Goal: Use online tool/utility: Utilize a website feature to perform a specific function

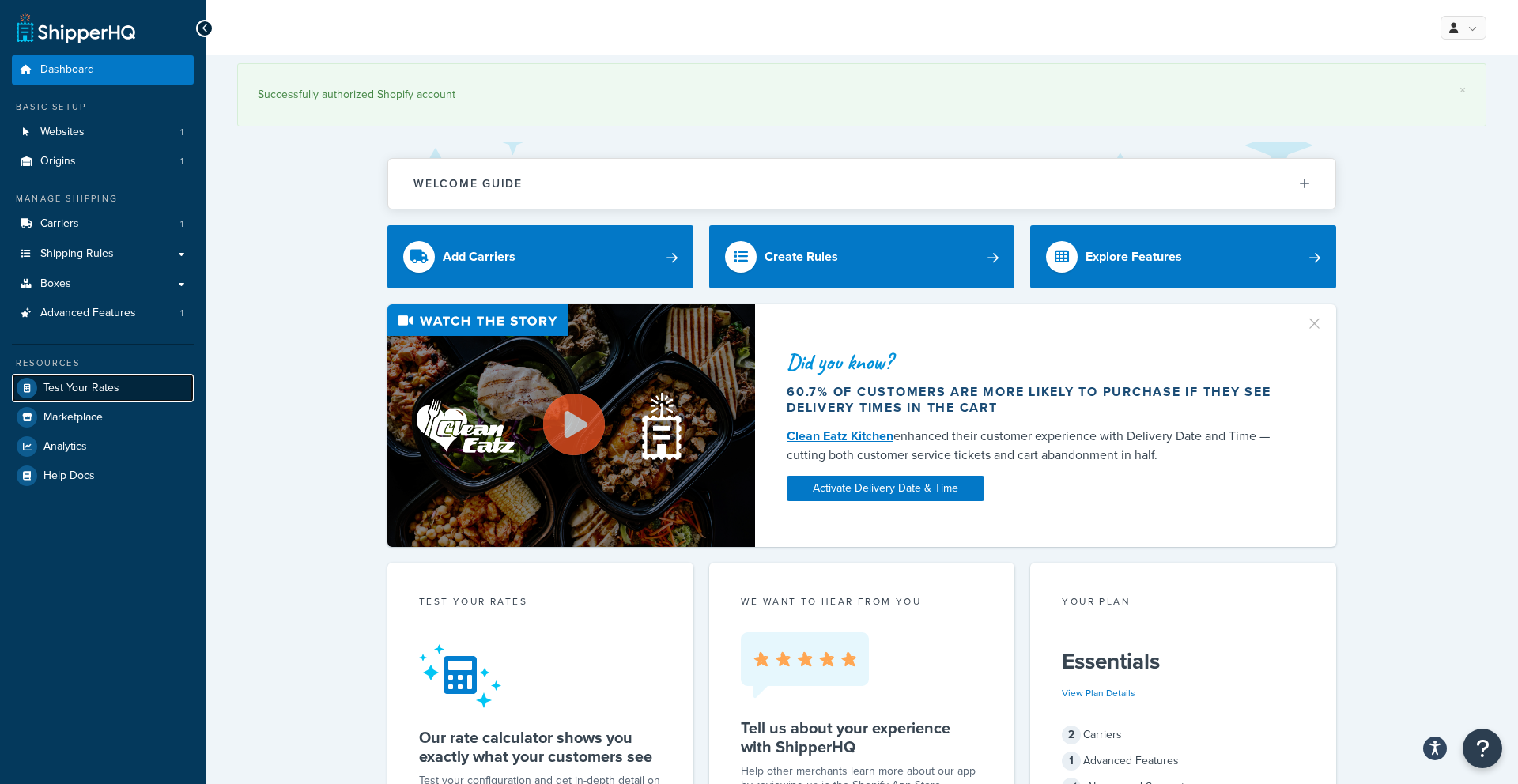
click at [108, 391] on span "Test Your Rates" at bounding box center [81, 388] width 76 height 13
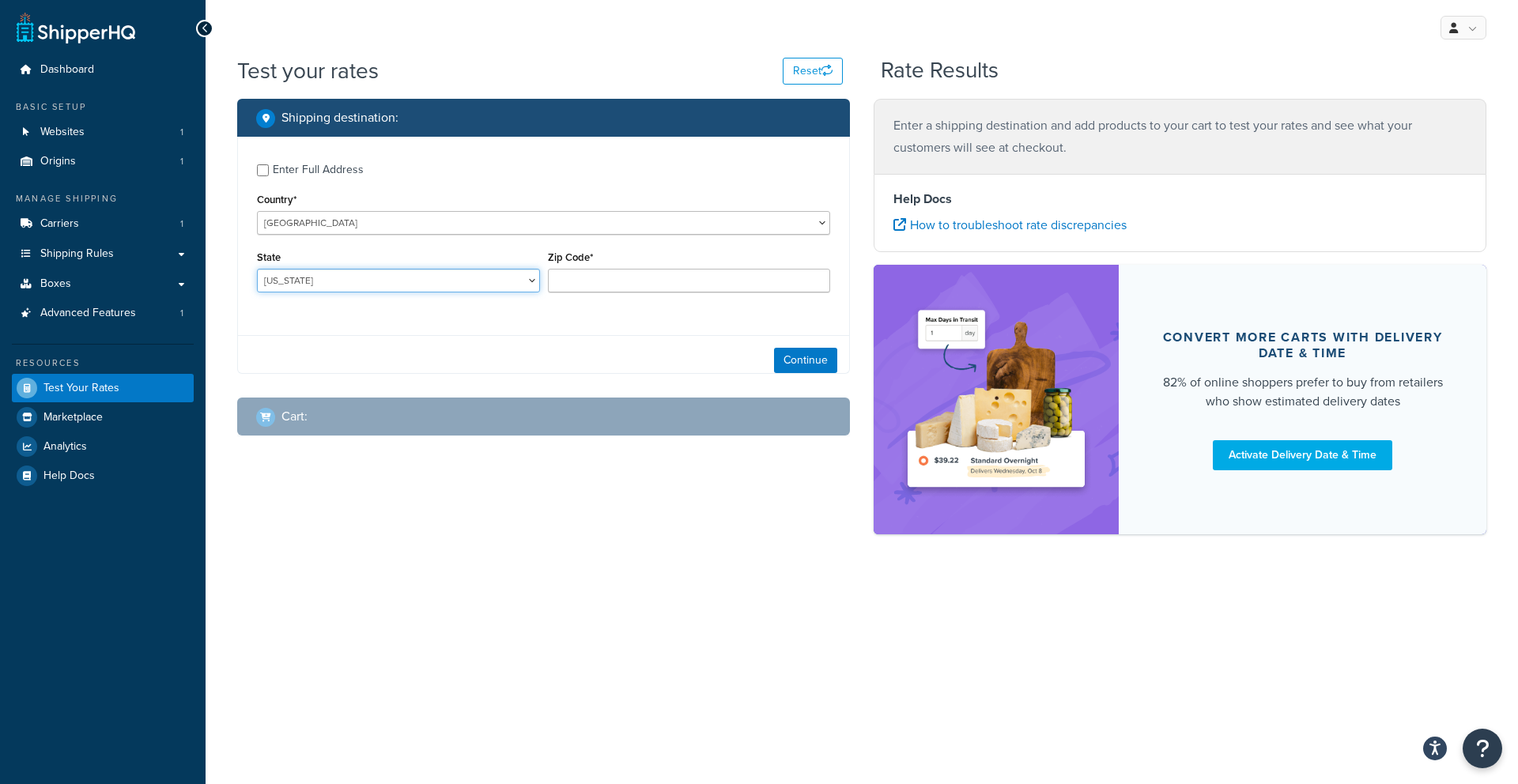
click at [354, 275] on select "[US_STATE] [US_STATE] [US_STATE] [US_STATE] [US_STATE] Armed Forces Americas Ar…" at bounding box center [398, 280] width 283 height 24
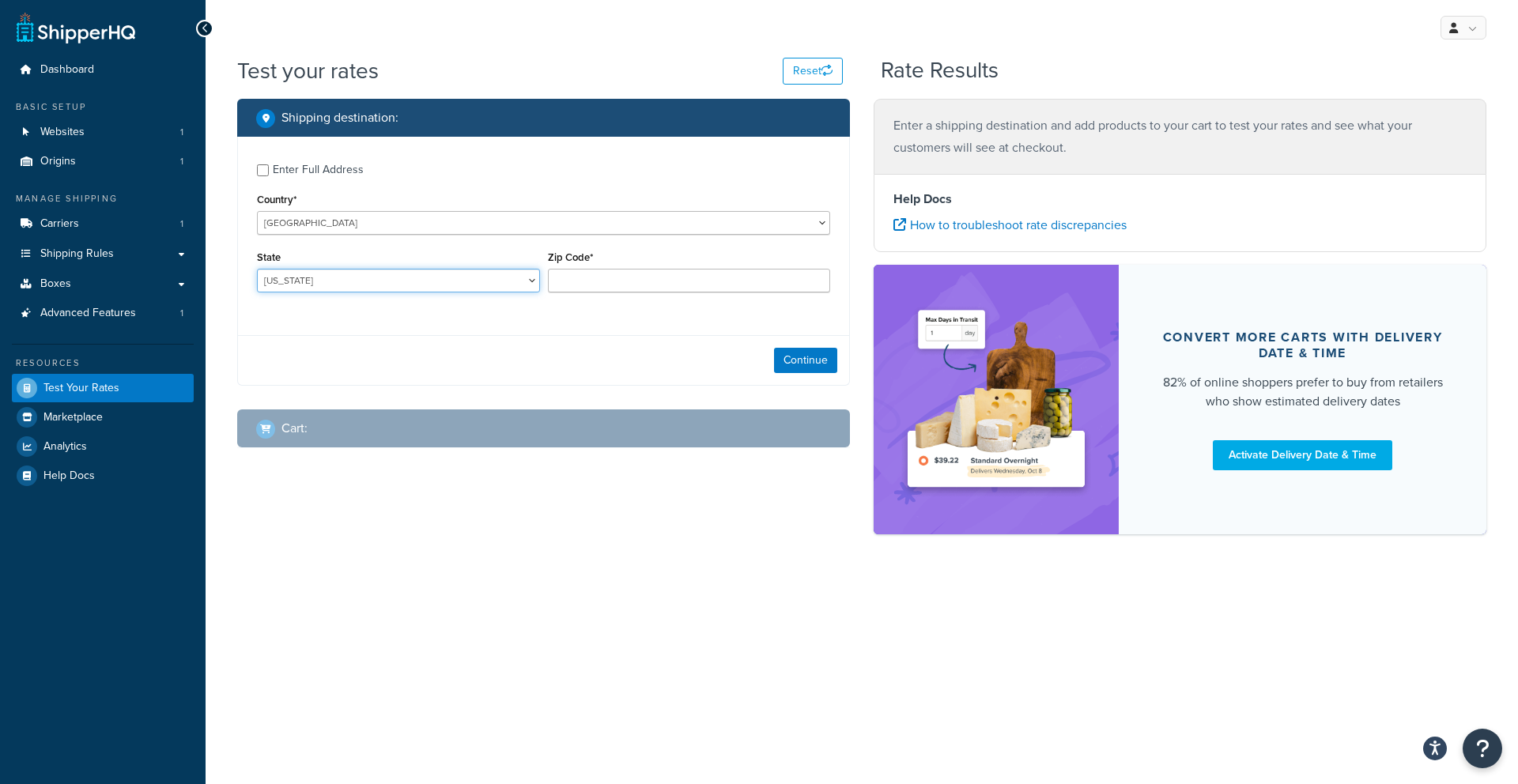
click at [412, 281] on select "Alabama Alaska American Samoa Arizona Arkansas Armed Forces Americas Armed Forc…" at bounding box center [398, 280] width 283 height 24
click at [578, 284] on input "Zip Code*" at bounding box center [689, 280] width 283 height 24
click at [476, 275] on select "Alabama Alaska American Samoa Arizona Arkansas Armed Forces Americas Armed Forc…" at bounding box center [398, 280] width 283 height 24
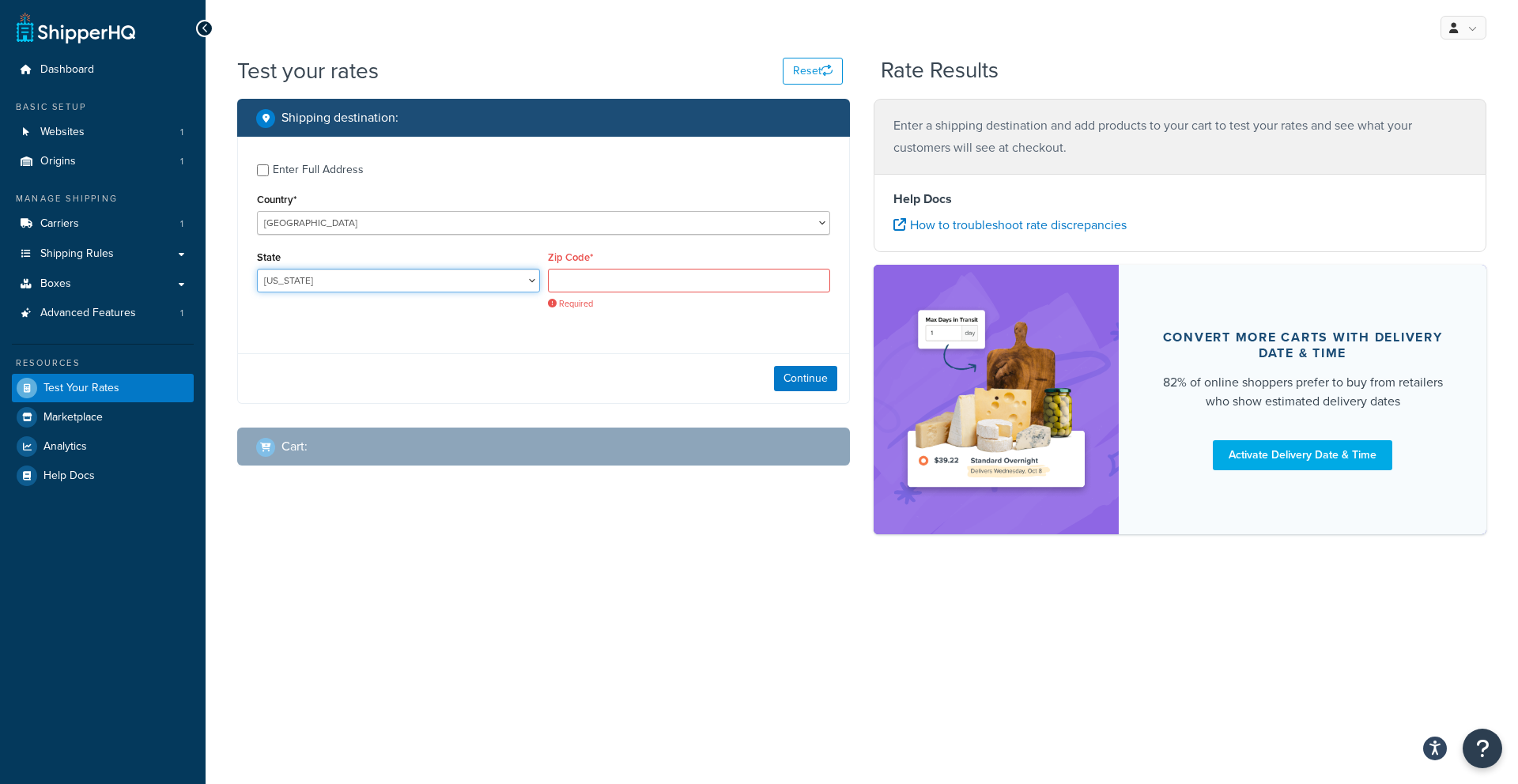
select select "TX"
click at [617, 264] on div "Zip Code* Required" at bounding box center [689, 277] width 283 height 63
click at [609, 273] on input "Zip Code*" at bounding box center [689, 280] width 283 height 24
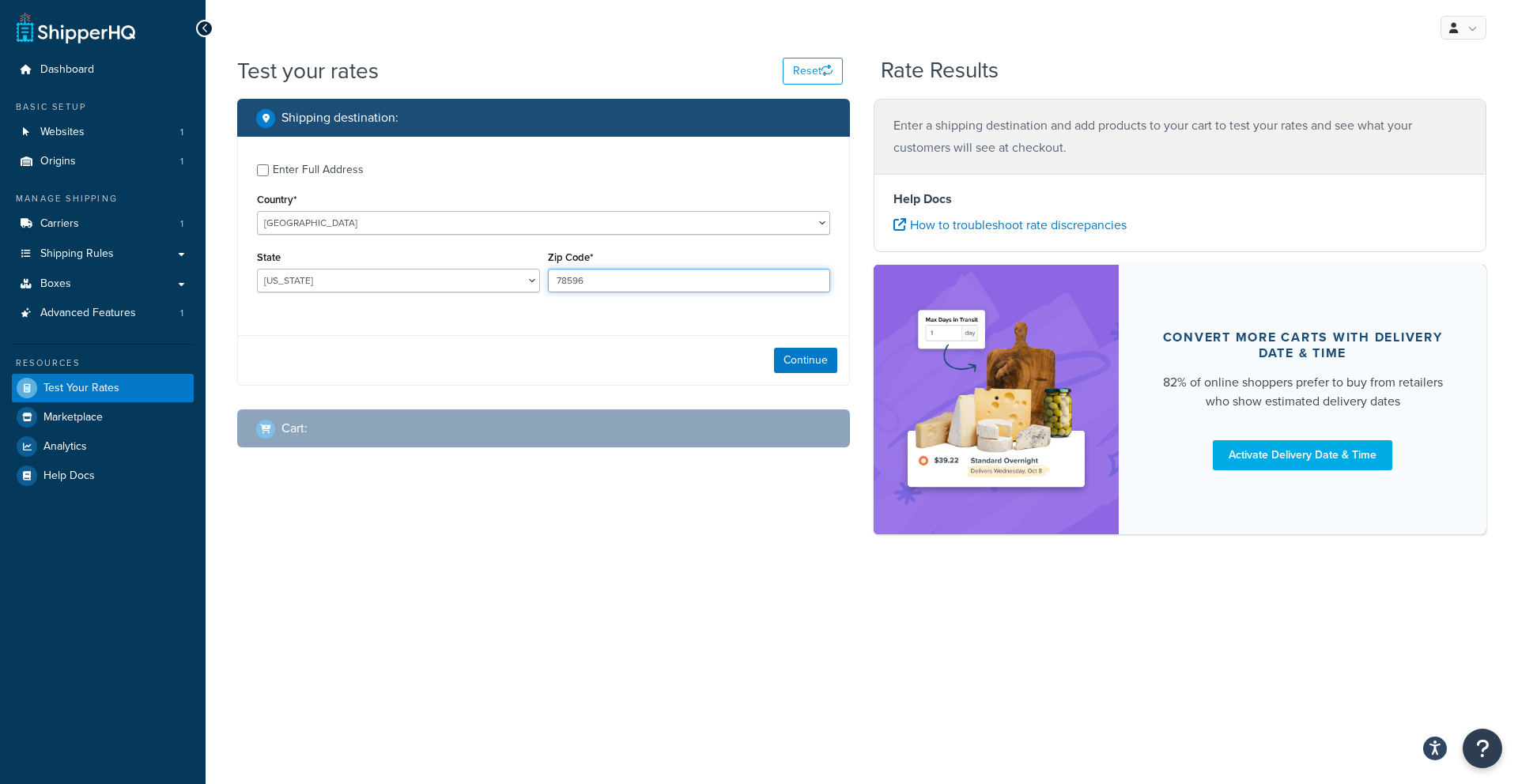
type input "78596"
click at [341, 157] on label "Enter Full Address" at bounding box center [551, 168] width 558 height 25
click at [269, 165] on input "Enter Full Address" at bounding box center [262, 170] width 12 height 12
checkbox input "true"
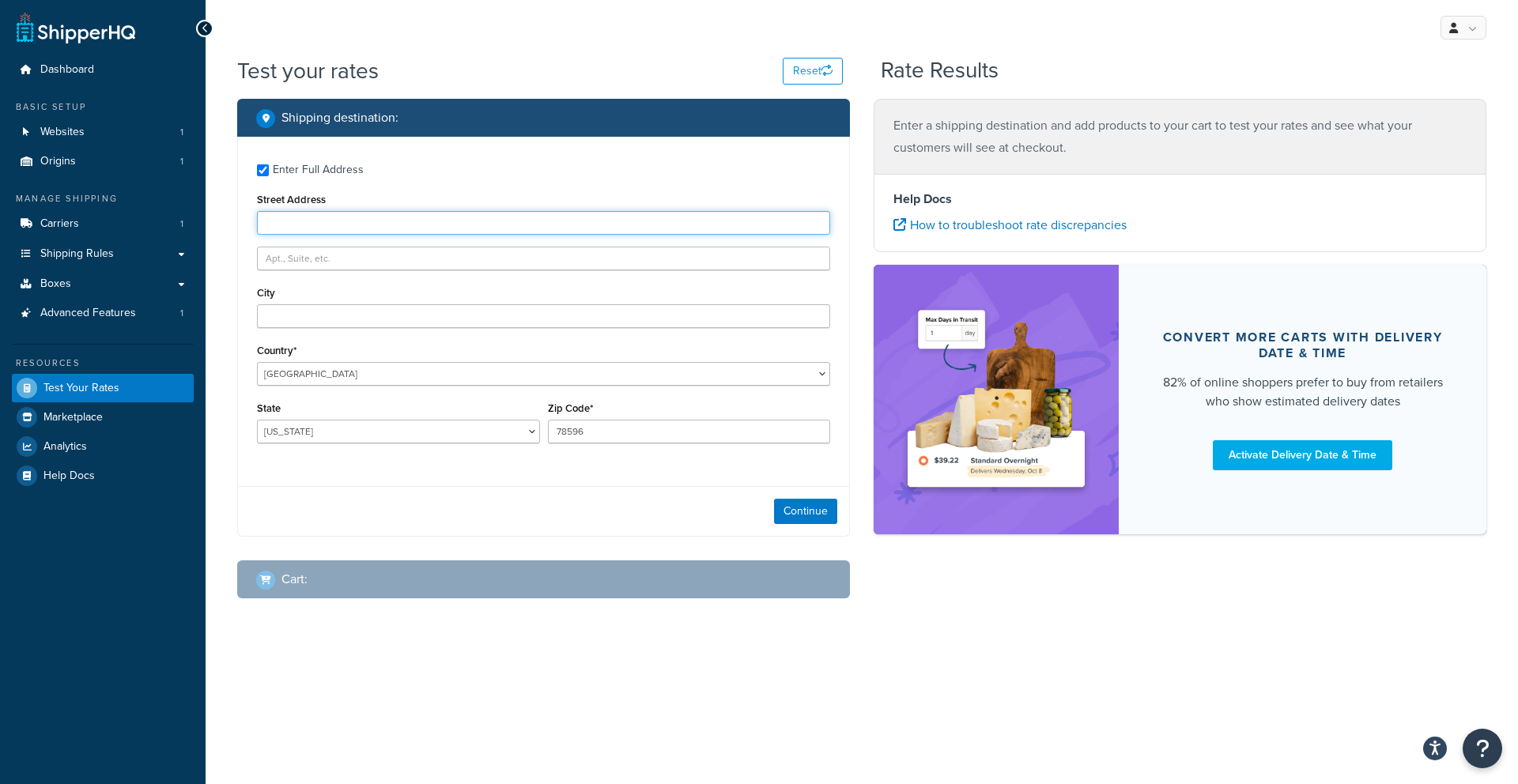
click at [335, 231] on input "Street Address" at bounding box center [544, 222] width 574 height 24
type input "115 nora st"
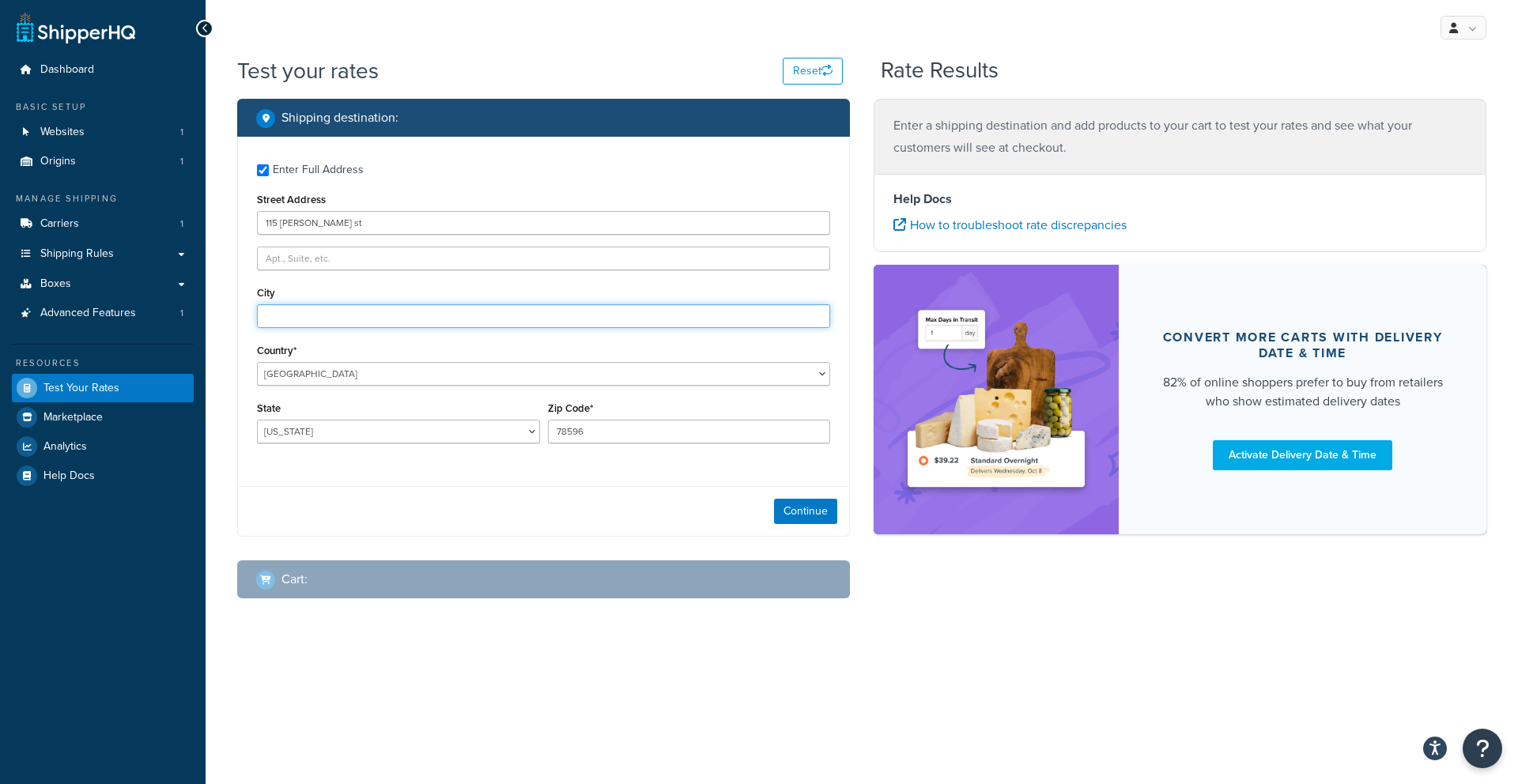
click at [276, 323] on input "City" at bounding box center [544, 316] width 574 height 24
drag, startPoint x: 399, startPoint y: 316, endPoint x: 227, endPoint y: 321, distance: 172.1
click at [226, 322] on div "Shipping destination : Enter Full Address Street Address 115 nora st City Wesla…" at bounding box center [544, 360] width 637 height 524
paste input "w"
click at [274, 318] on input "weslaco" at bounding box center [544, 316] width 574 height 24
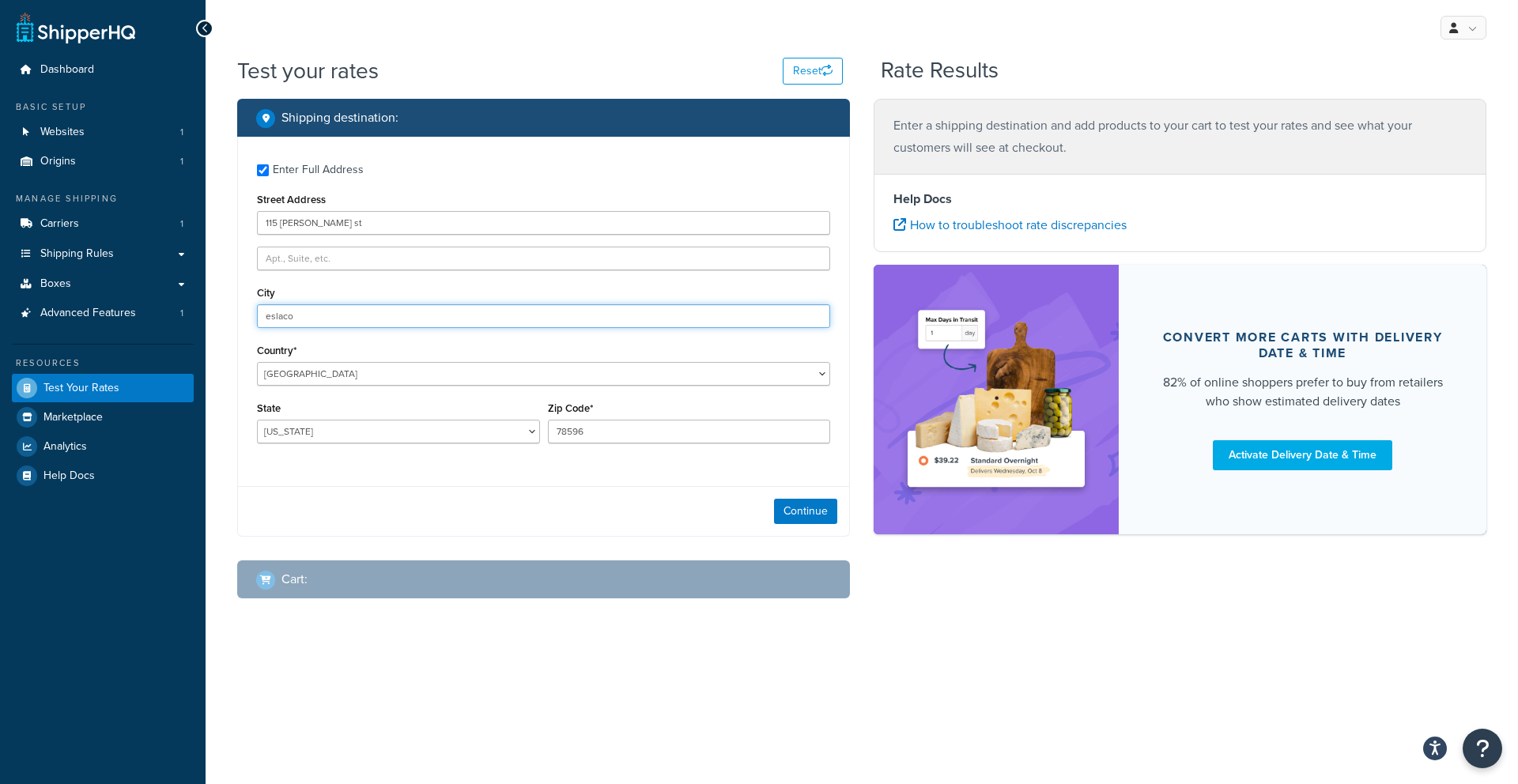
type input "Weslaco"
click at [791, 510] on button "Continue" at bounding box center [805, 510] width 63 height 25
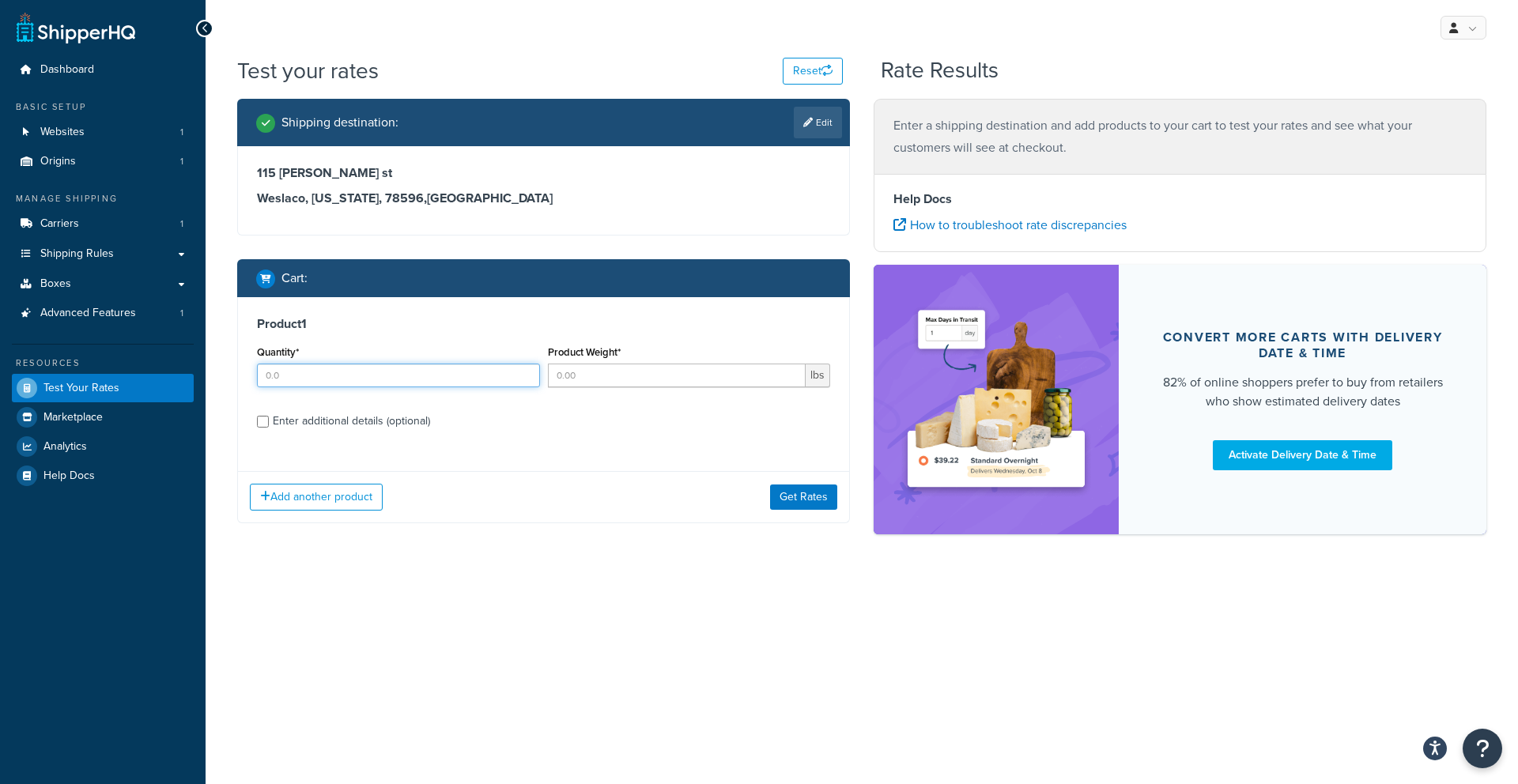
click at [447, 376] on input "Quantity*" at bounding box center [398, 375] width 283 height 24
type input "4"
type input "1"
click at [610, 380] on input "Product Weight*" at bounding box center [677, 375] width 259 height 24
type input "20"
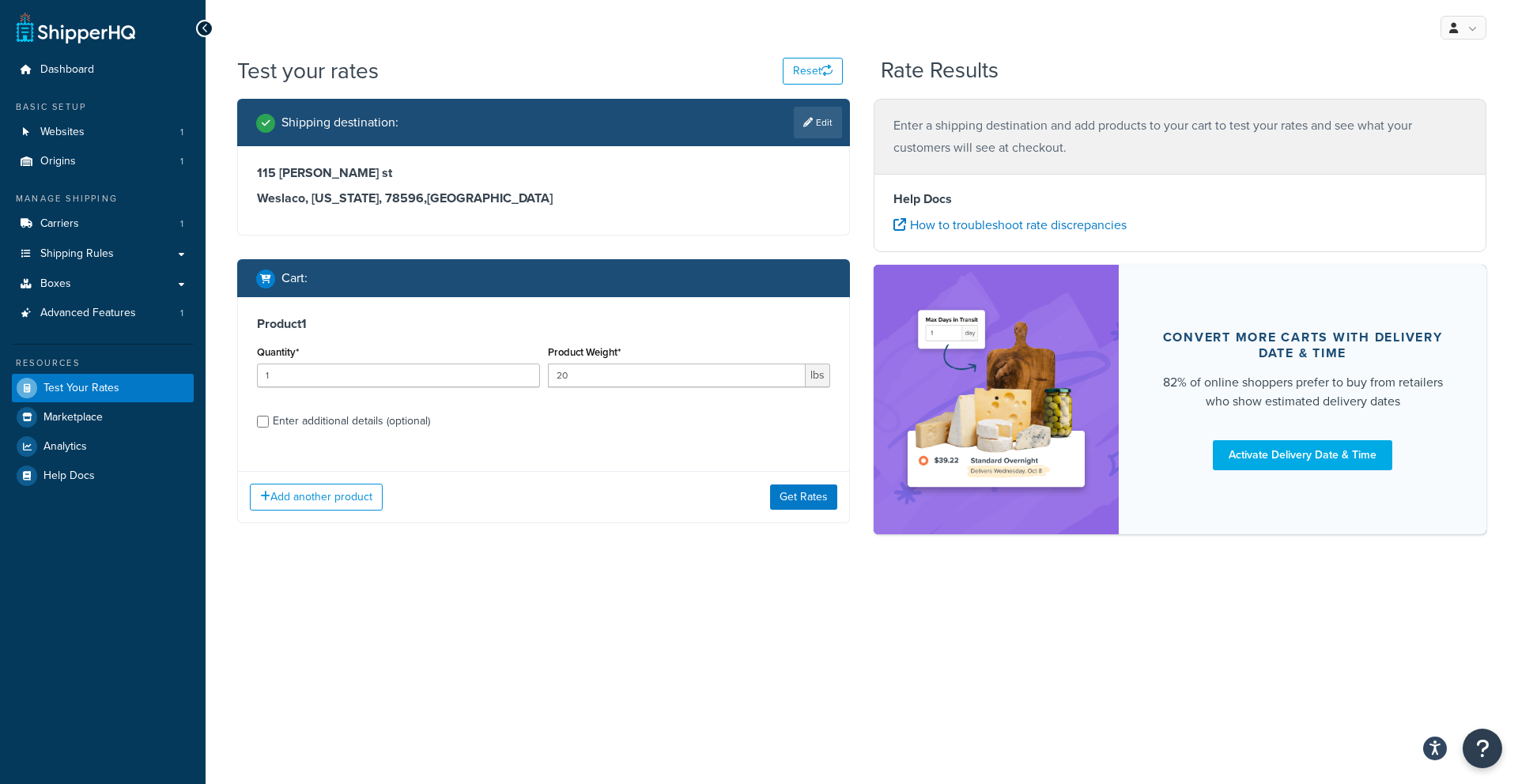
click at [337, 417] on div "Enter additional details (optional)" at bounding box center [351, 421] width 157 height 23
click at [269, 417] on input "Enter additional details (optional)" at bounding box center [262, 421] width 12 height 12
checkbox input "true"
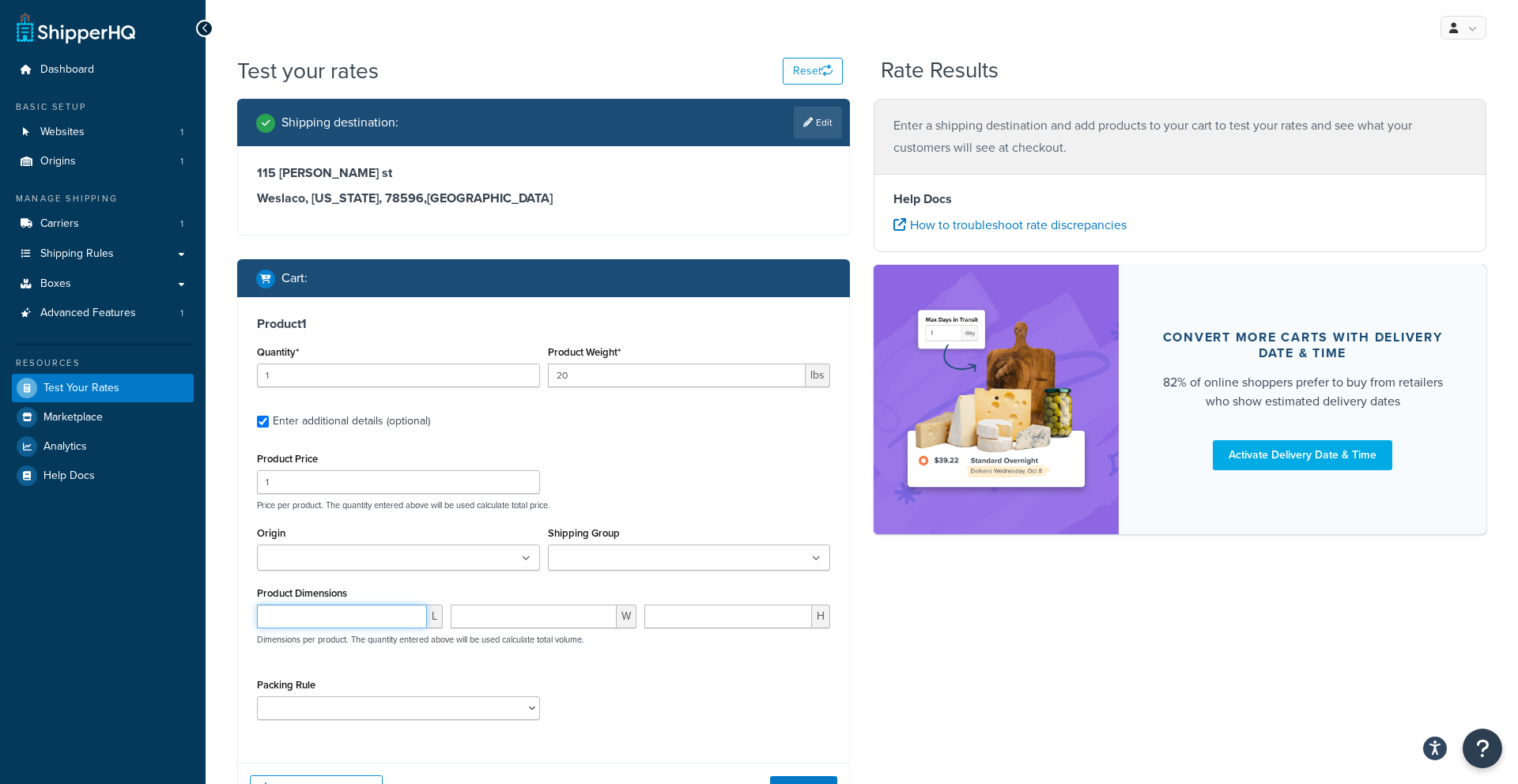
click at [317, 619] on input "number" at bounding box center [341, 616] width 170 height 24
type input "45"
click at [477, 625] on input "number" at bounding box center [533, 616] width 166 height 24
type input "40"
click at [690, 618] on input "number" at bounding box center [728, 616] width 167 height 24
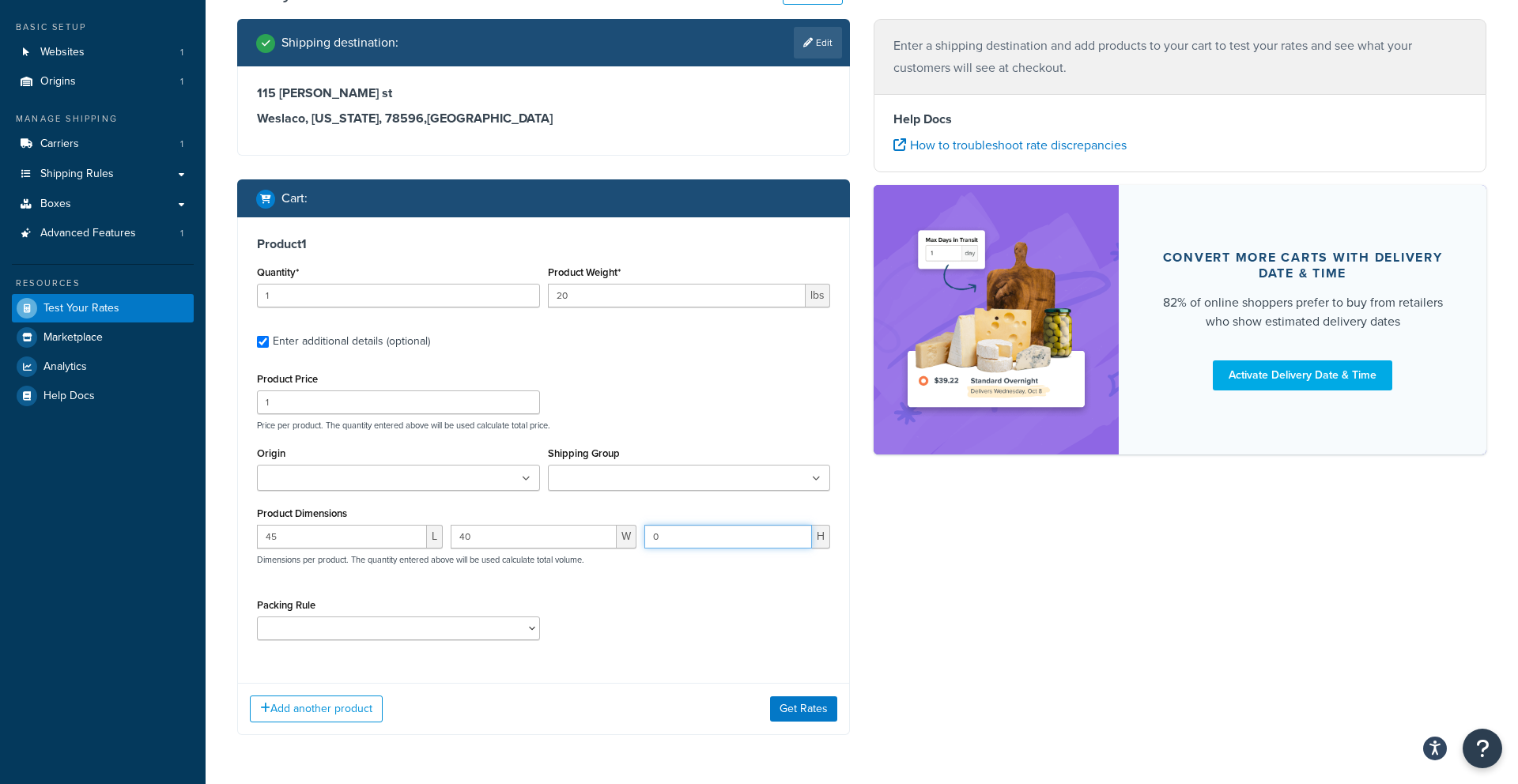
scroll to position [91, 0]
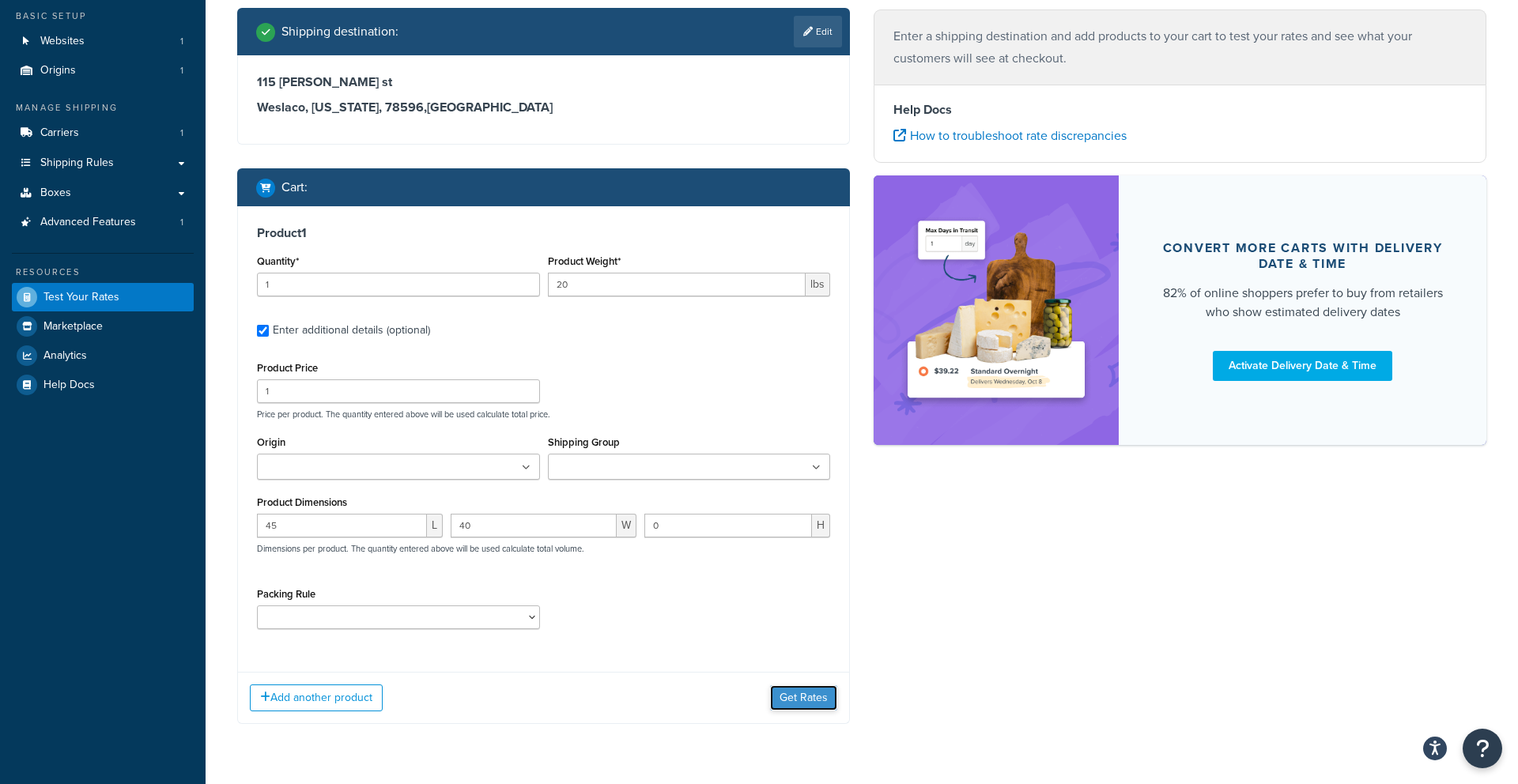
click at [804, 700] on button "Get Rates" at bounding box center [803, 698] width 67 height 25
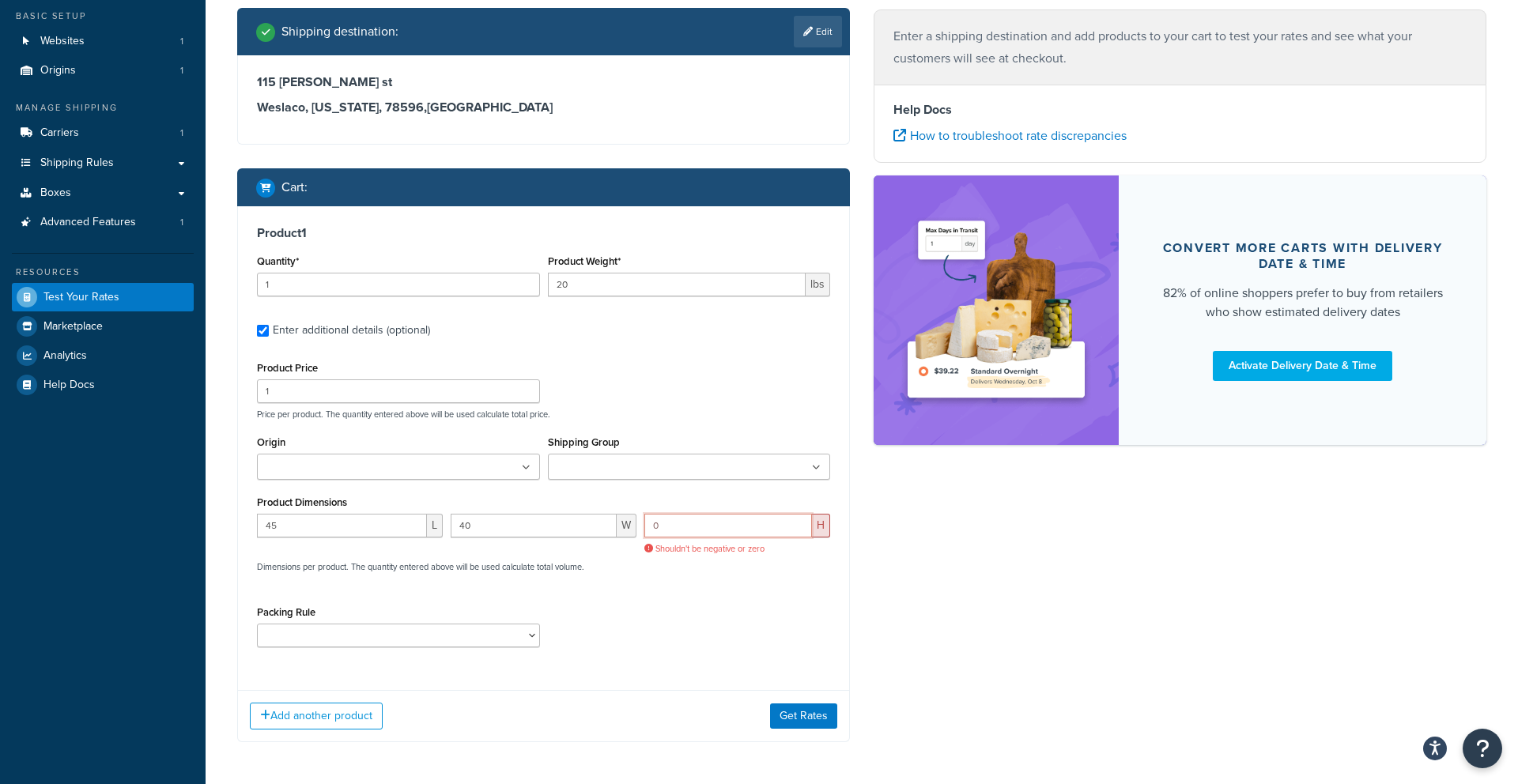
click at [660, 525] on input "0" at bounding box center [728, 525] width 167 height 24
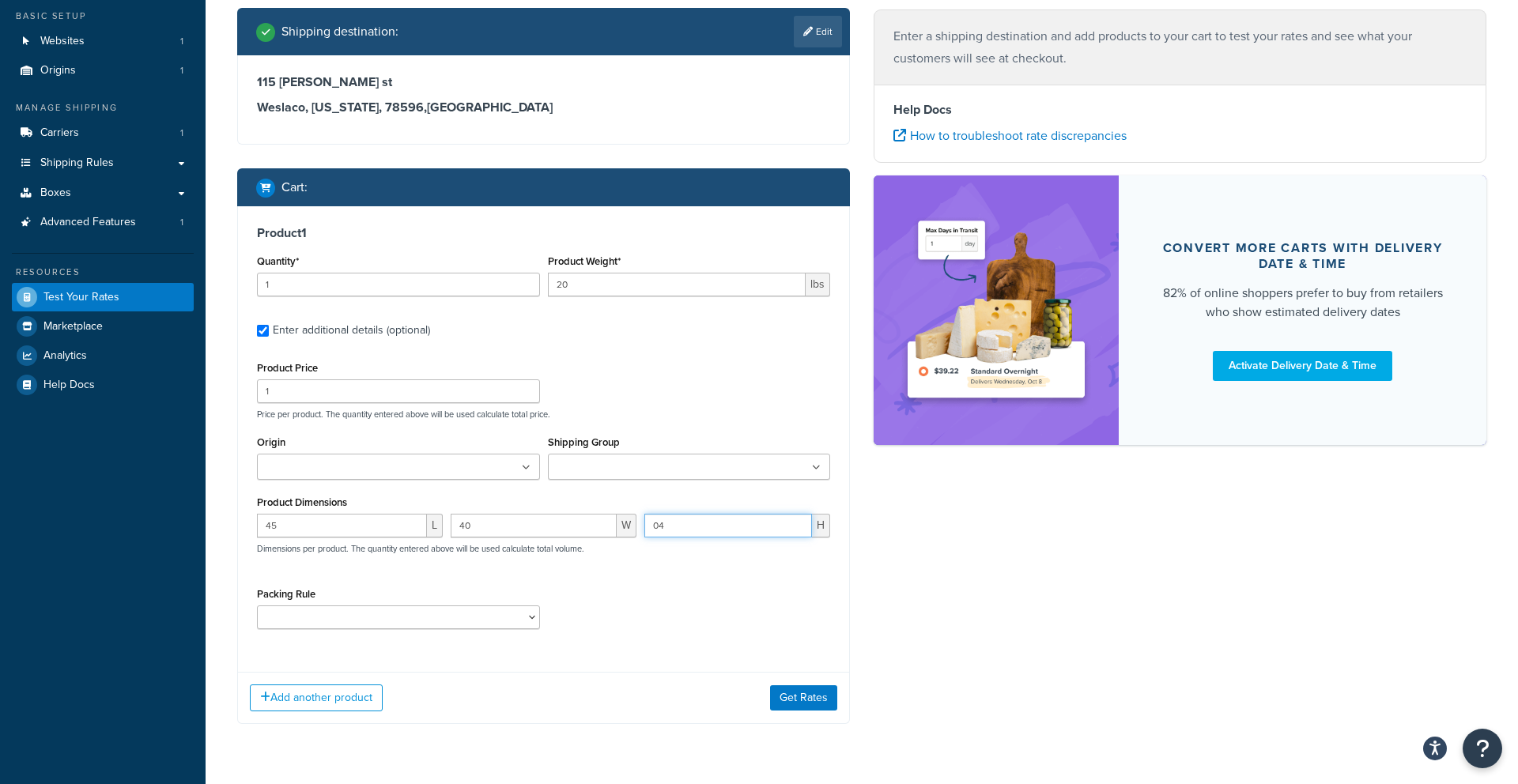
type input "0"
type input "4"
type input "2"
click at [792, 697] on button "Get Rates" at bounding box center [803, 698] width 67 height 25
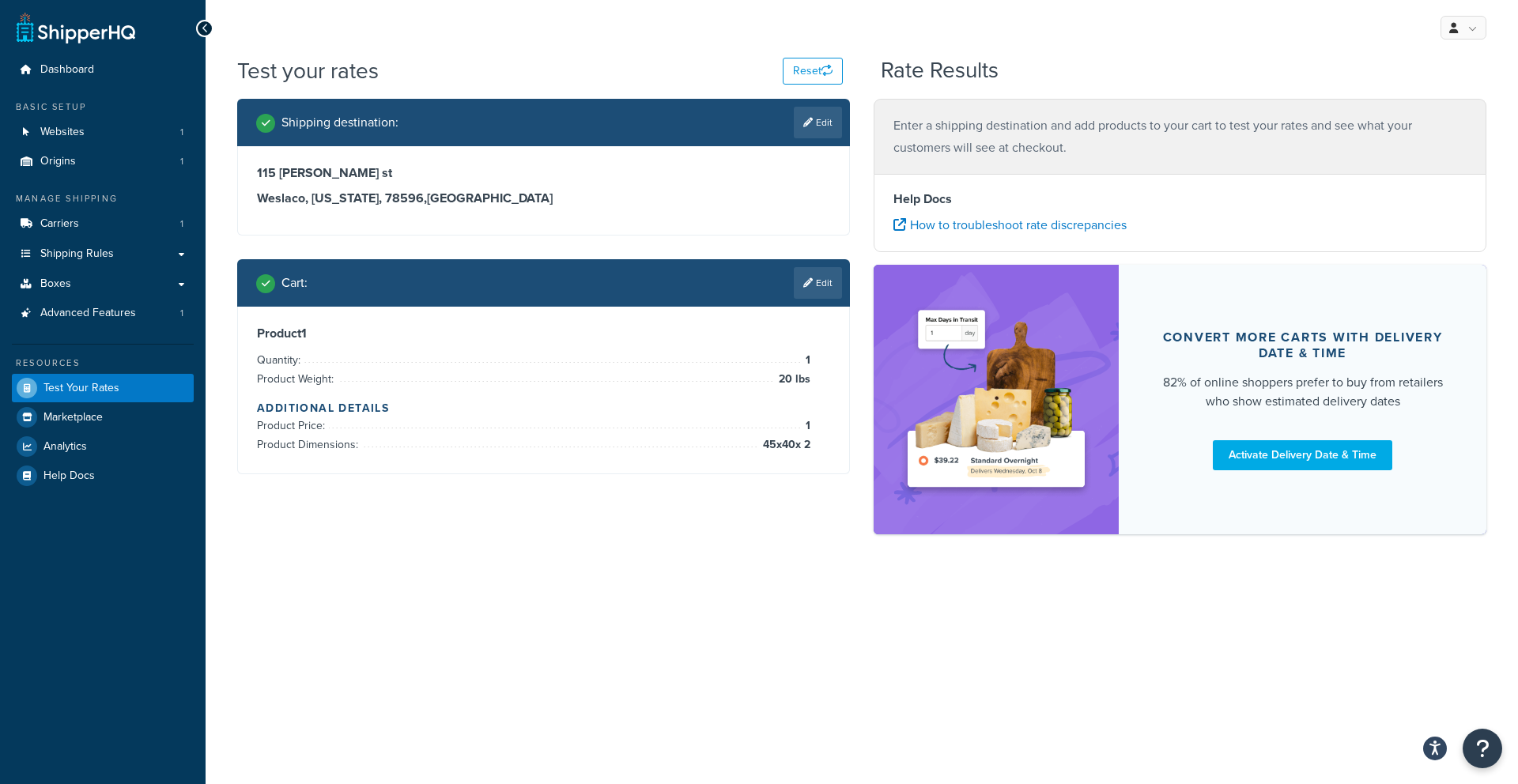
scroll to position [0, 0]
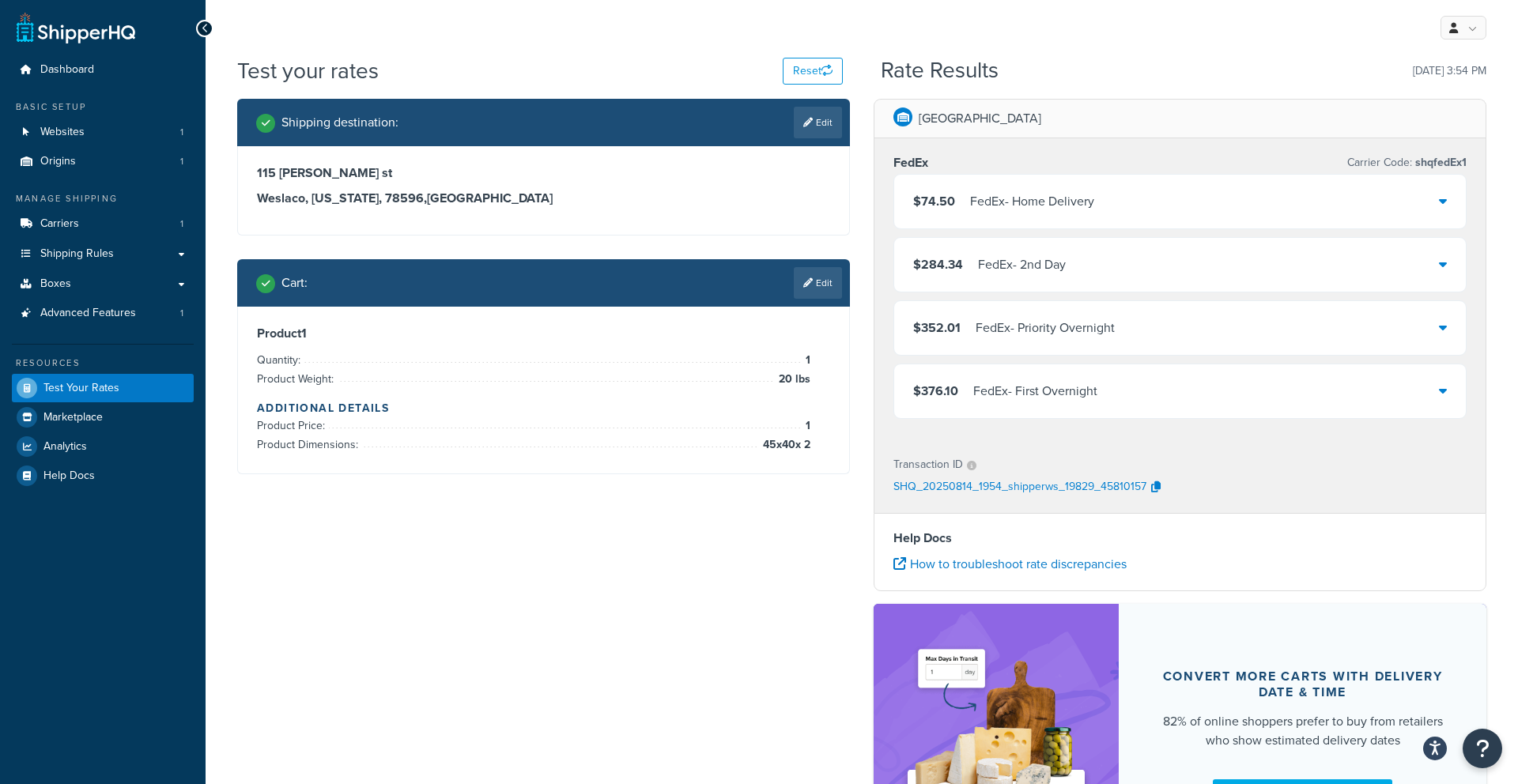
click at [1072, 207] on div "FedEx - Home Delivery" at bounding box center [1033, 202] width 124 height 23
